Goal: Find specific page/section: Find specific page/section

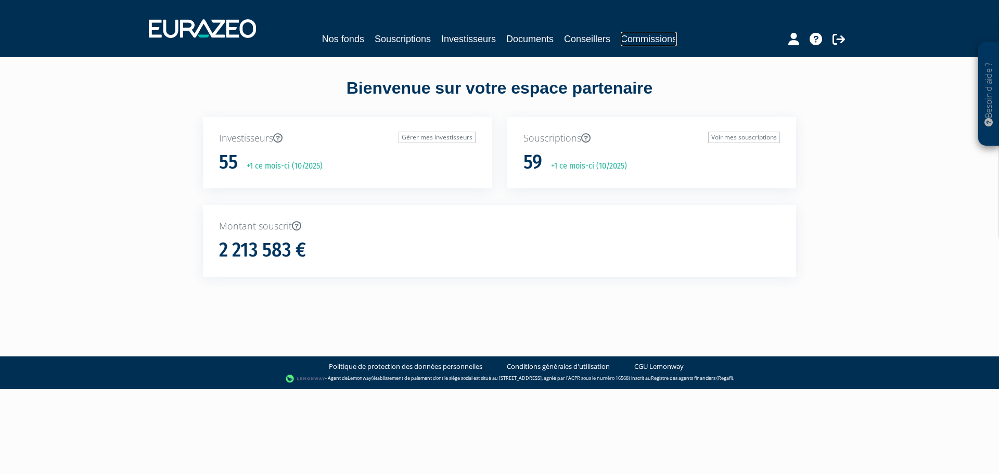
click at [653, 39] on link "Commissions" at bounding box center [649, 39] width 56 height 15
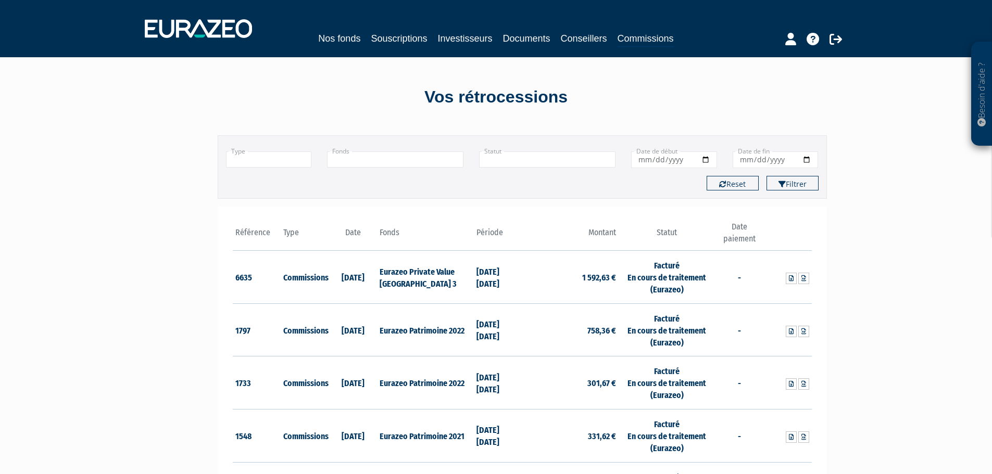
click at [540, 160] on input "text" at bounding box center [547, 159] width 136 height 16
click at [365, 187] on div "Filtrer Reset" at bounding box center [522, 183] width 608 height 15
type input "+"
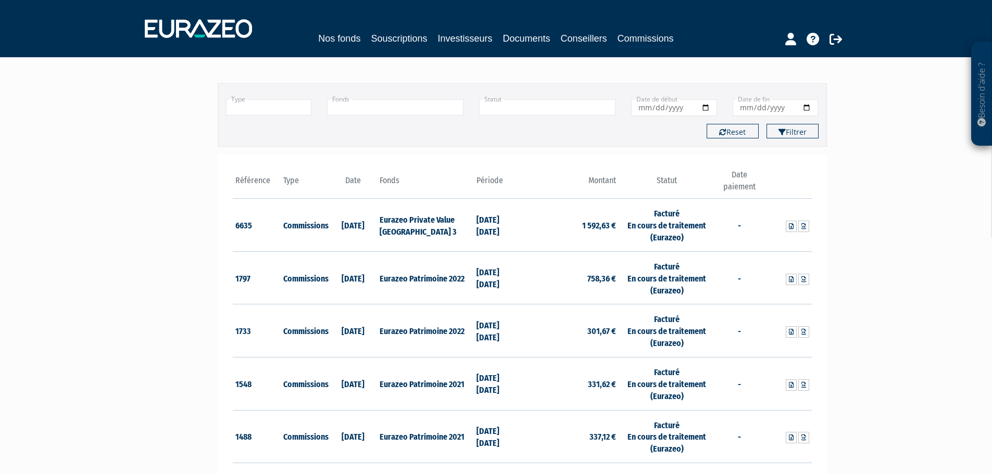
scroll to position [208, 0]
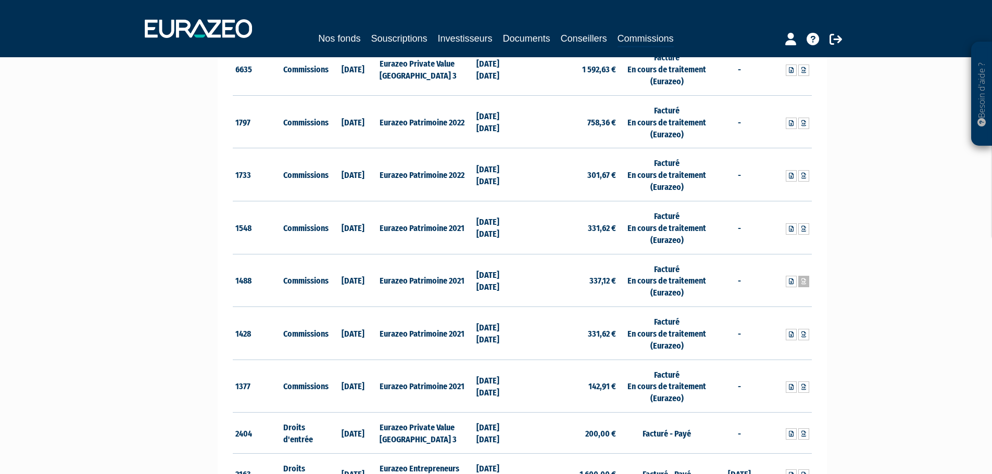
click at [803, 285] on icon at bounding box center [803, 281] width 5 height 6
click at [790, 336] on icon at bounding box center [791, 335] width 5 height 6
click at [791, 227] on icon at bounding box center [791, 229] width 5 height 6
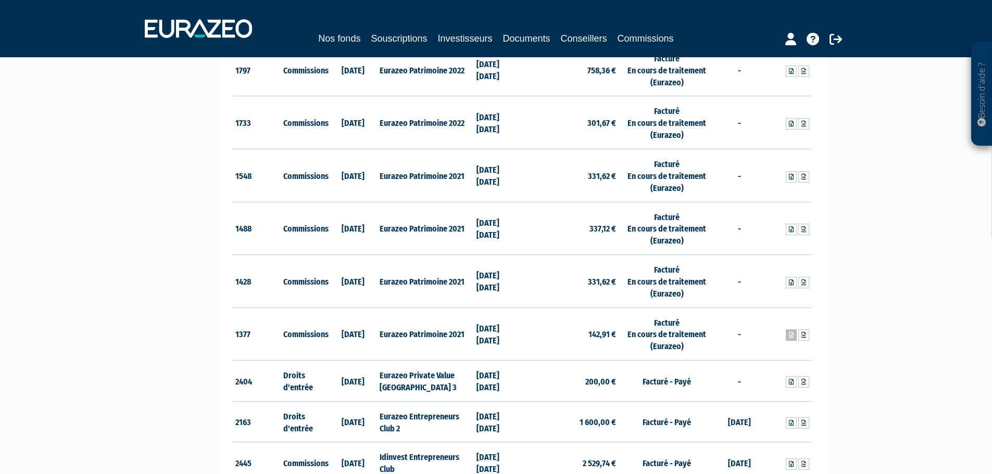
click at [789, 333] on icon at bounding box center [791, 335] width 5 height 6
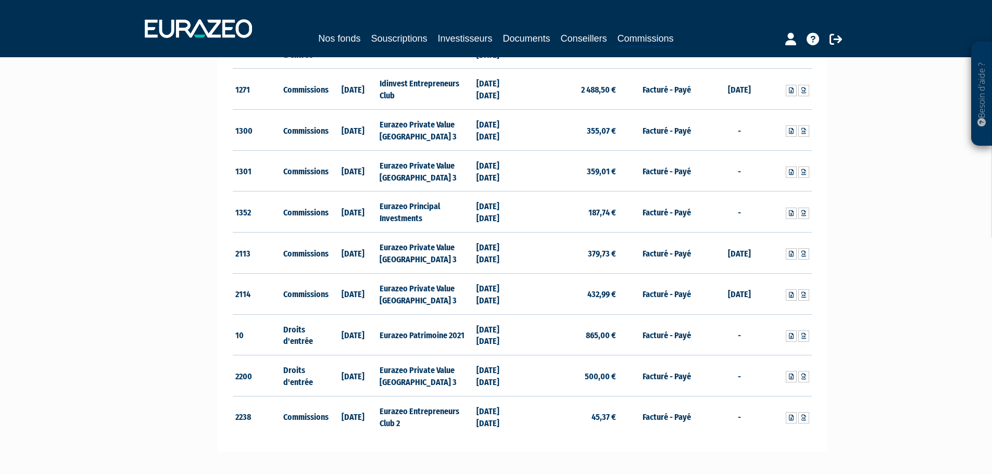
scroll to position [1890, 0]
